Goal: Task Accomplishment & Management: Manage account settings

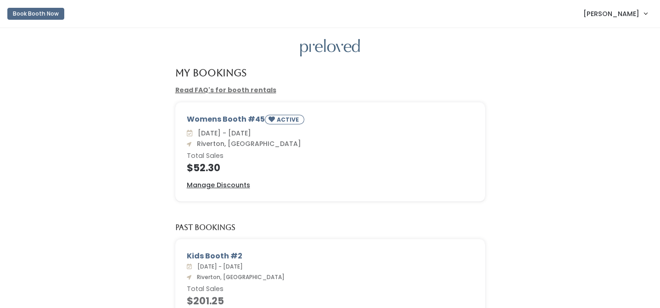
click at [428, 143] on div "[DATE] - [DATE] [GEOGRAPHIC_DATA], [GEOGRAPHIC_DATA] Total Sales $52.30" at bounding box center [330, 150] width 287 height 44
click at [232, 182] on u "Manage Discounts" at bounding box center [218, 184] width 63 height 9
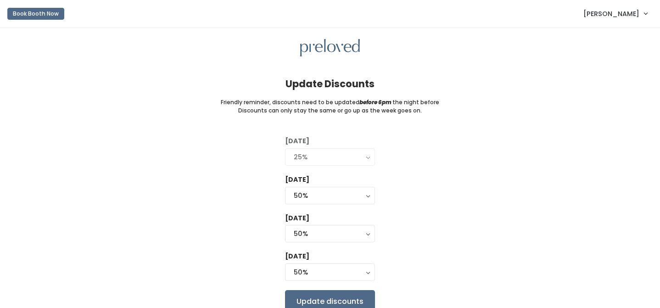
click at [622, 15] on span "[PERSON_NAME]" at bounding box center [611, 14] width 56 height 10
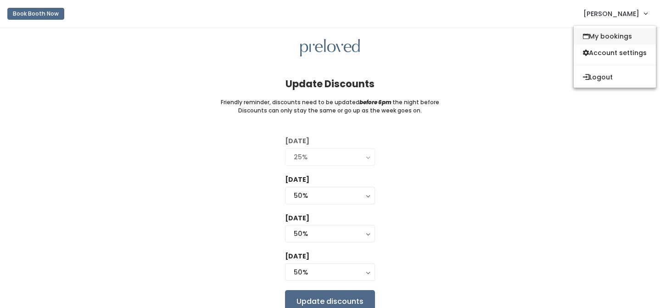
click at [607, 36] on link "My bookings" at bounding box center [614, 36] width 82 height 17
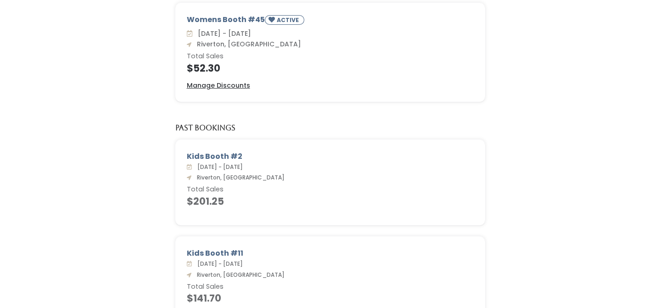
scroll to position [52, 0]
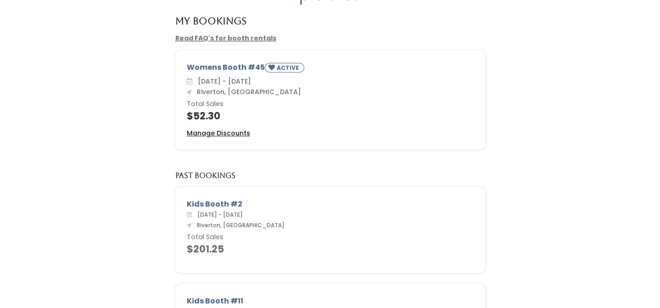
click at [228, 133] on u "Manage Discounts" at bounding box center [218, 132] width 63 height 9
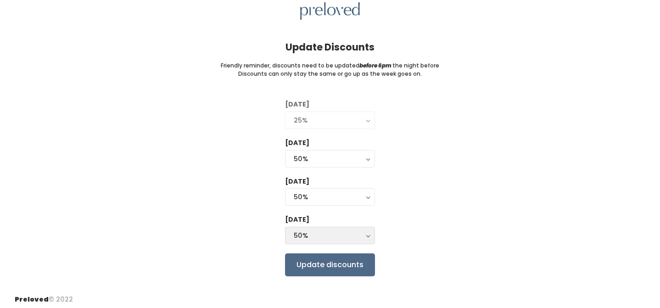
scroll to position [36, 0]
click at [310, 238] on button "50%" at bounding box center [330, 235] width 90 height 17
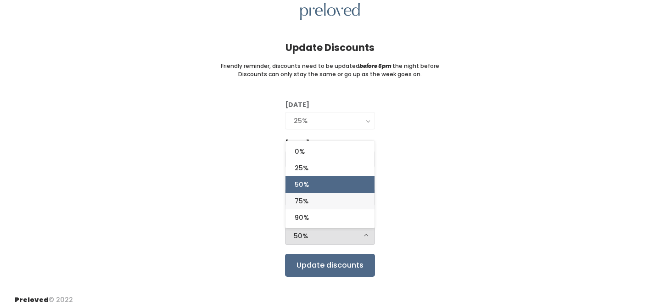
click at [305, 197] on span "75%" at bounding box center [301, 201] width 14 height 10
select select "75%"
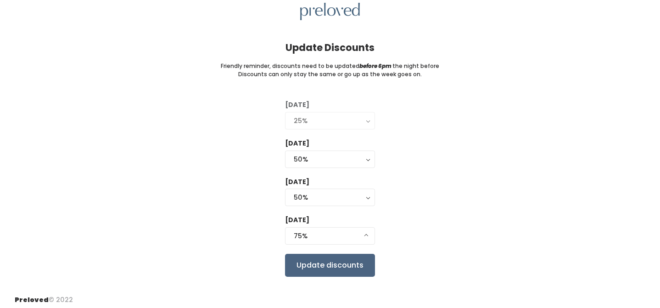
click at [316, 263] on input "Update discounts" at bounding box center [330, 265] width 90 height 23
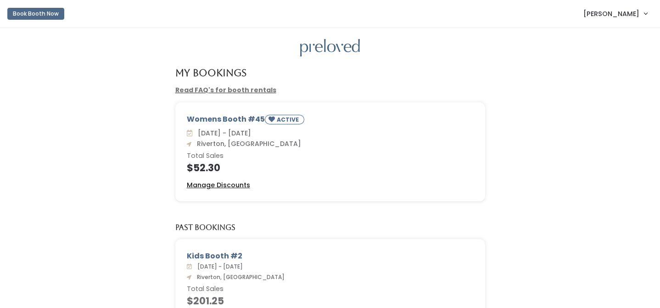
click at [225, 184] on u "Manage Discounts" at bounding box center [218, 184] width 63 height 9
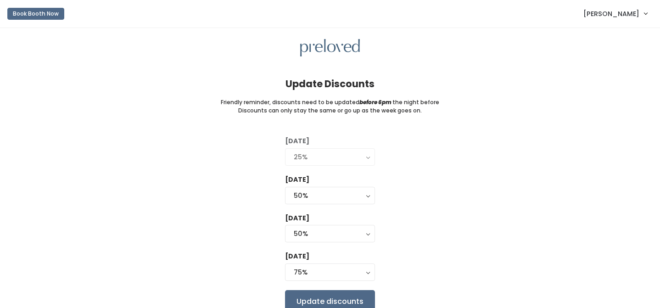
click at [334, 42] on img at bounding box center [330, 48] width 60 height 18
click at [639, 10] on link "[PERSON_NAME]" at bounding box center [615, 14] width 82 height 20
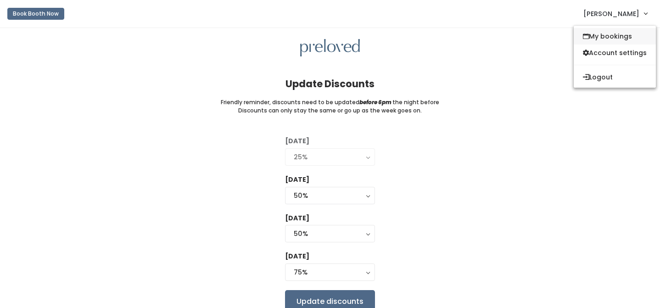
click at [596, 33] on link "My bookings" at bounding box center [614, 36] width 82 height 17
